Goal: Information Seeking & Learning: Learn about a topic

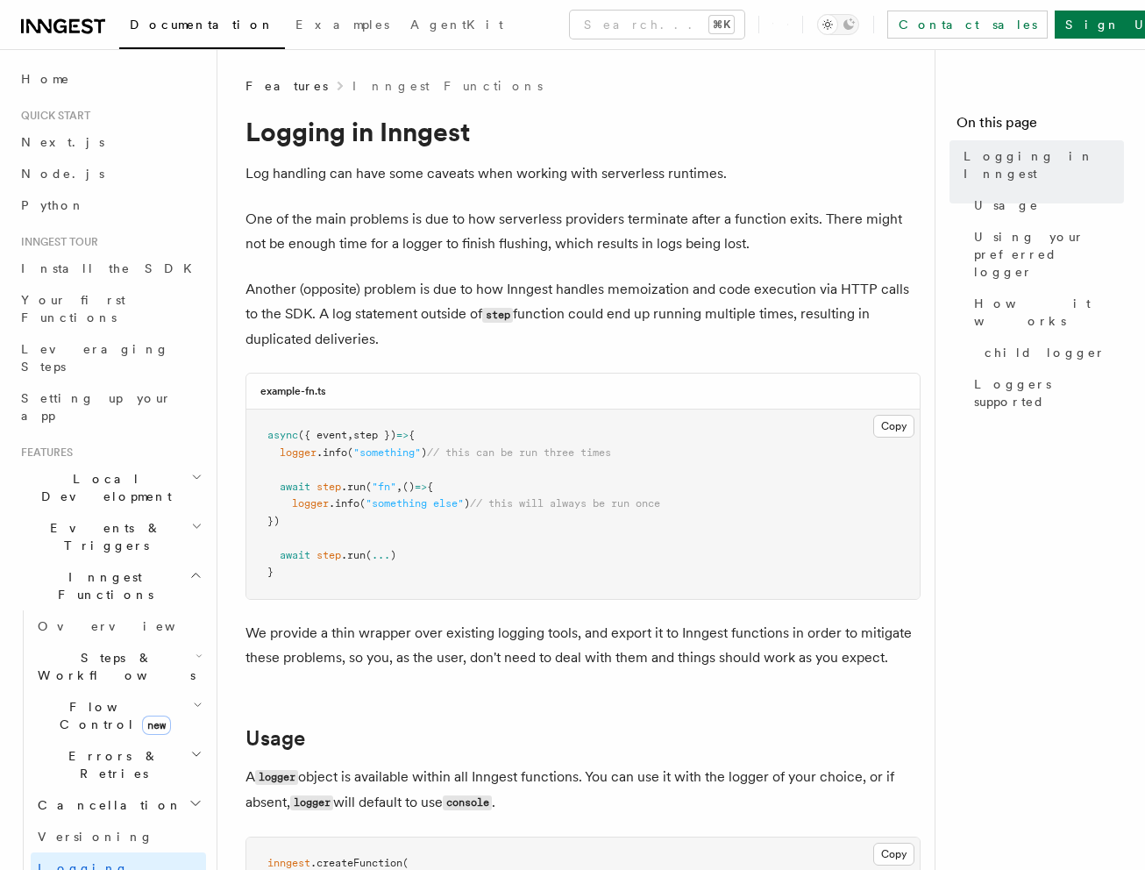
click at [192, 519] on icon "button" at bounding box center [196, 526] width 11 height 14
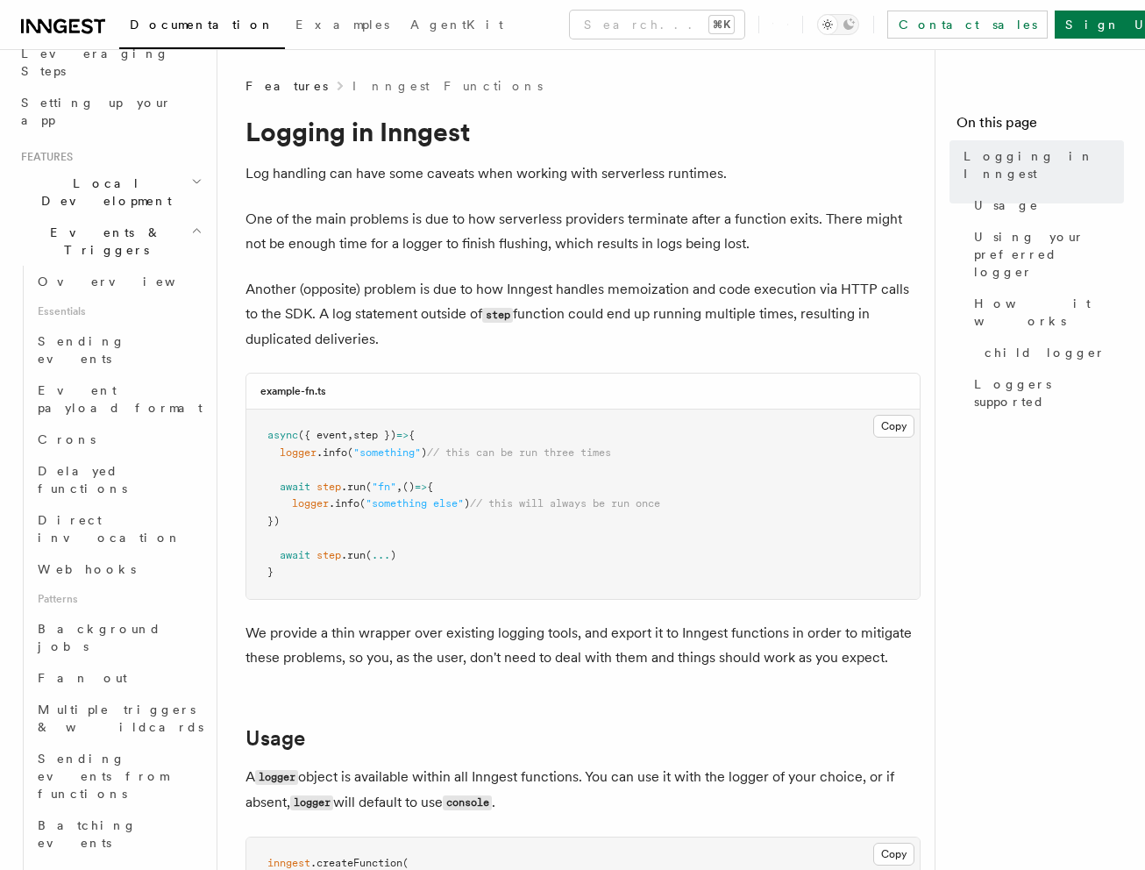
scroll to position [295, 0]
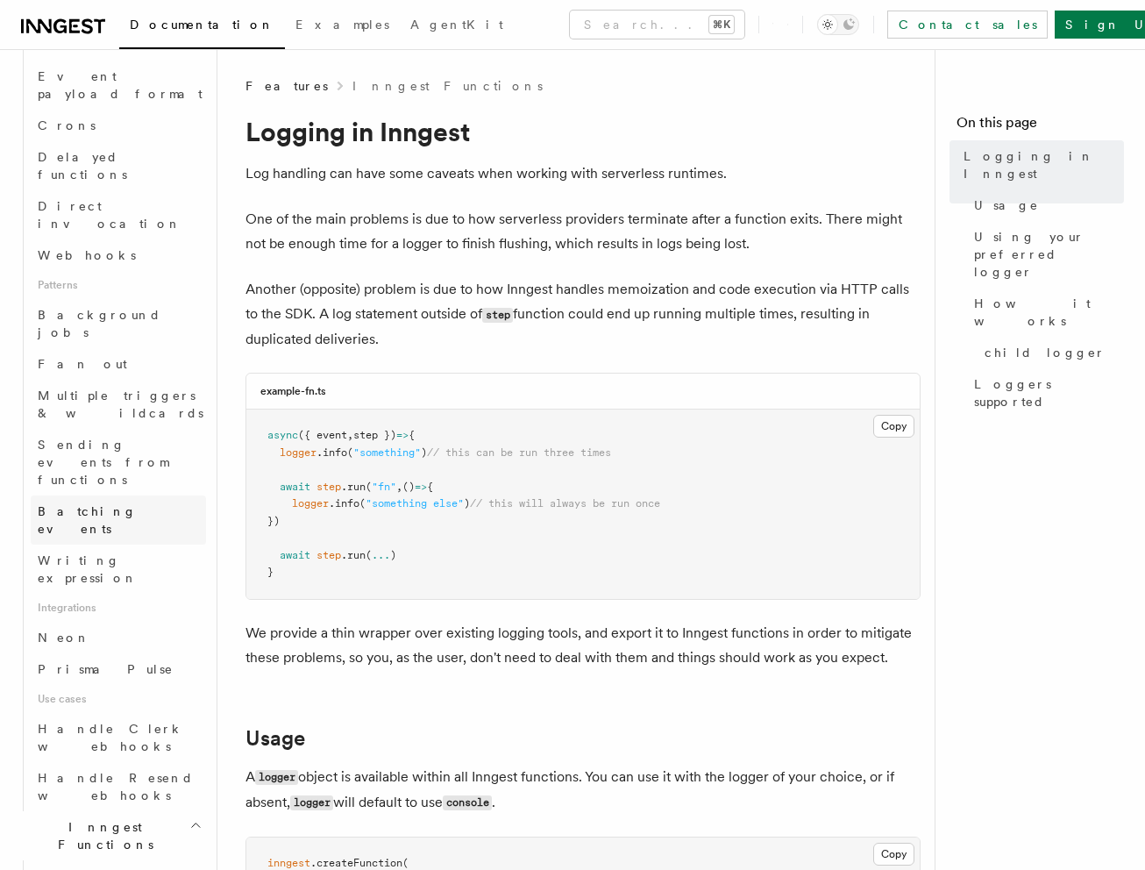
scroll to position [891, 0]
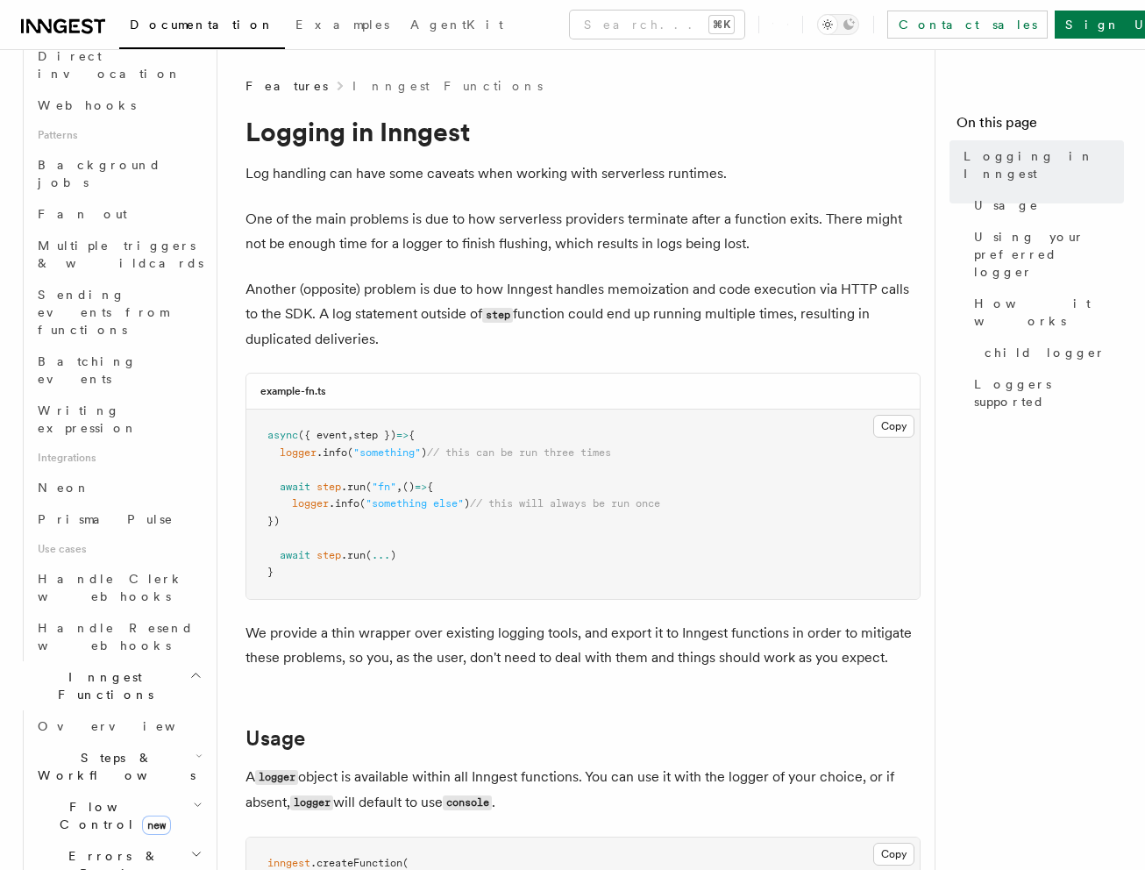
scroll to position [979, 0]
